Goal: Find specific page/section: Find specific page/section

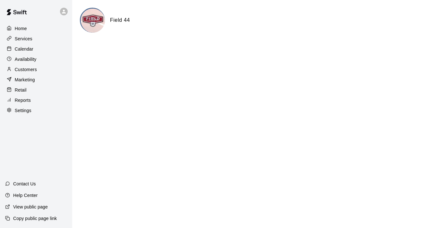
click at [32, 37] on p "Services" at bounding box center [24, 39] width 18 height 6
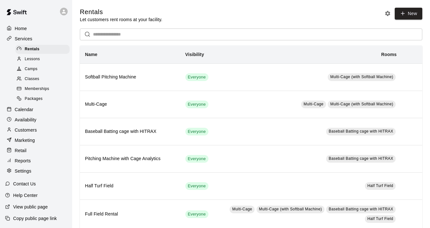
click at [36, 70] on span "Camps" at bounding box center [31, 69] width 13 height 6
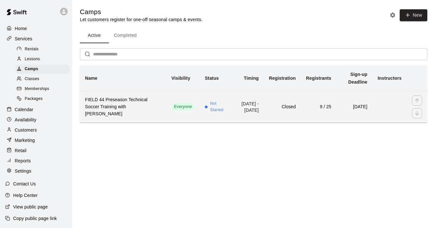
click at [117, 105] on h6 "FIELD 44 Preseason Technical Soccer Training with [PERSON_NAME]" at bounding box center [123, 106] width 76 height 21
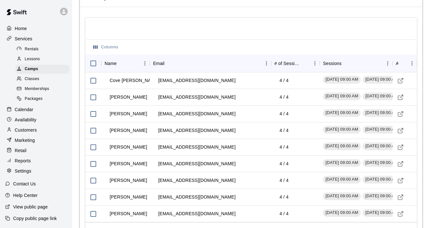
scroll to position [1060, 0]
